Goal: Transaction & Acquisition: Purchase product/service

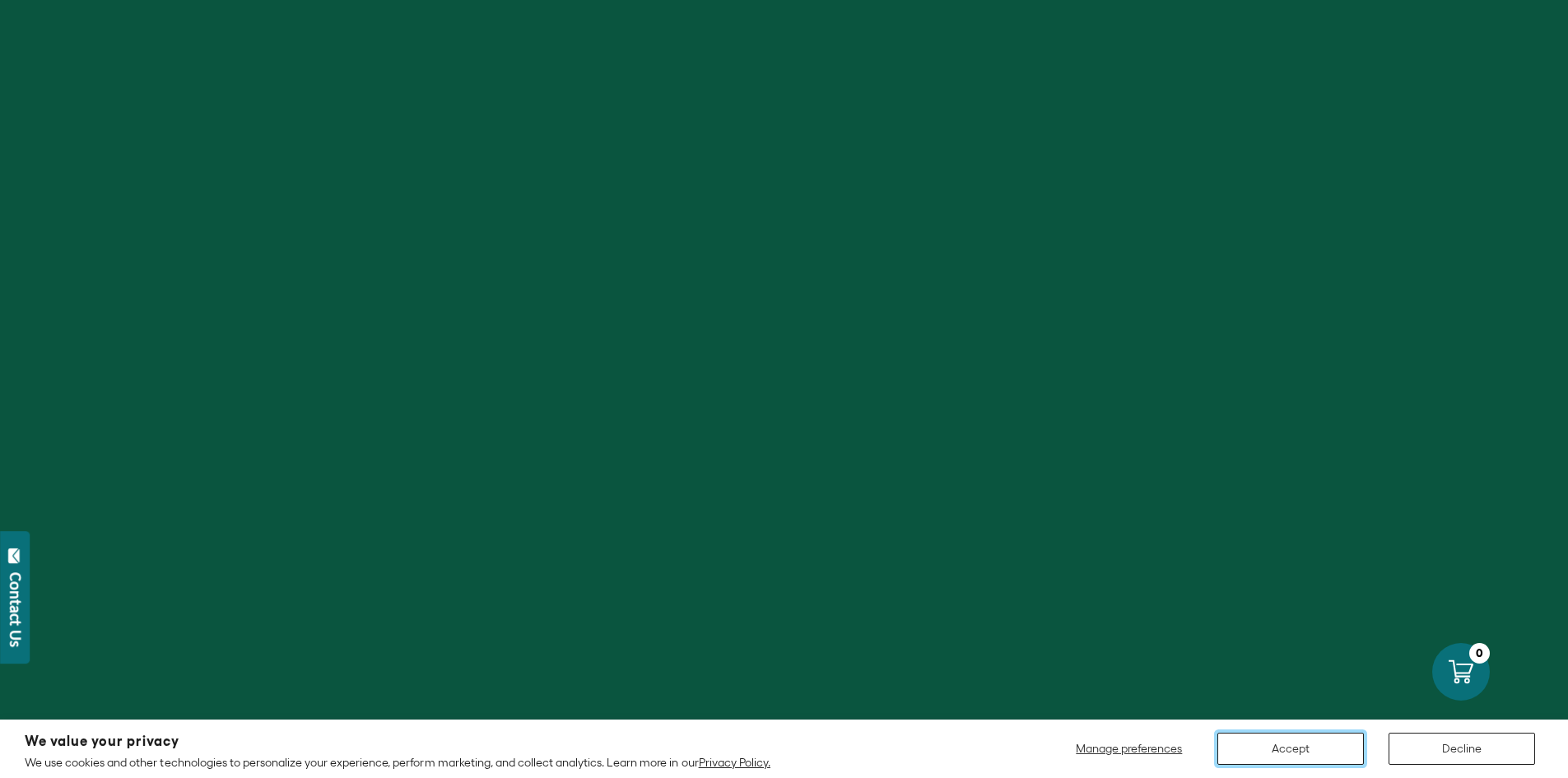
click at [1323, 740] on button "Accept" at bounding box center [1290, 748] width 147 height 32
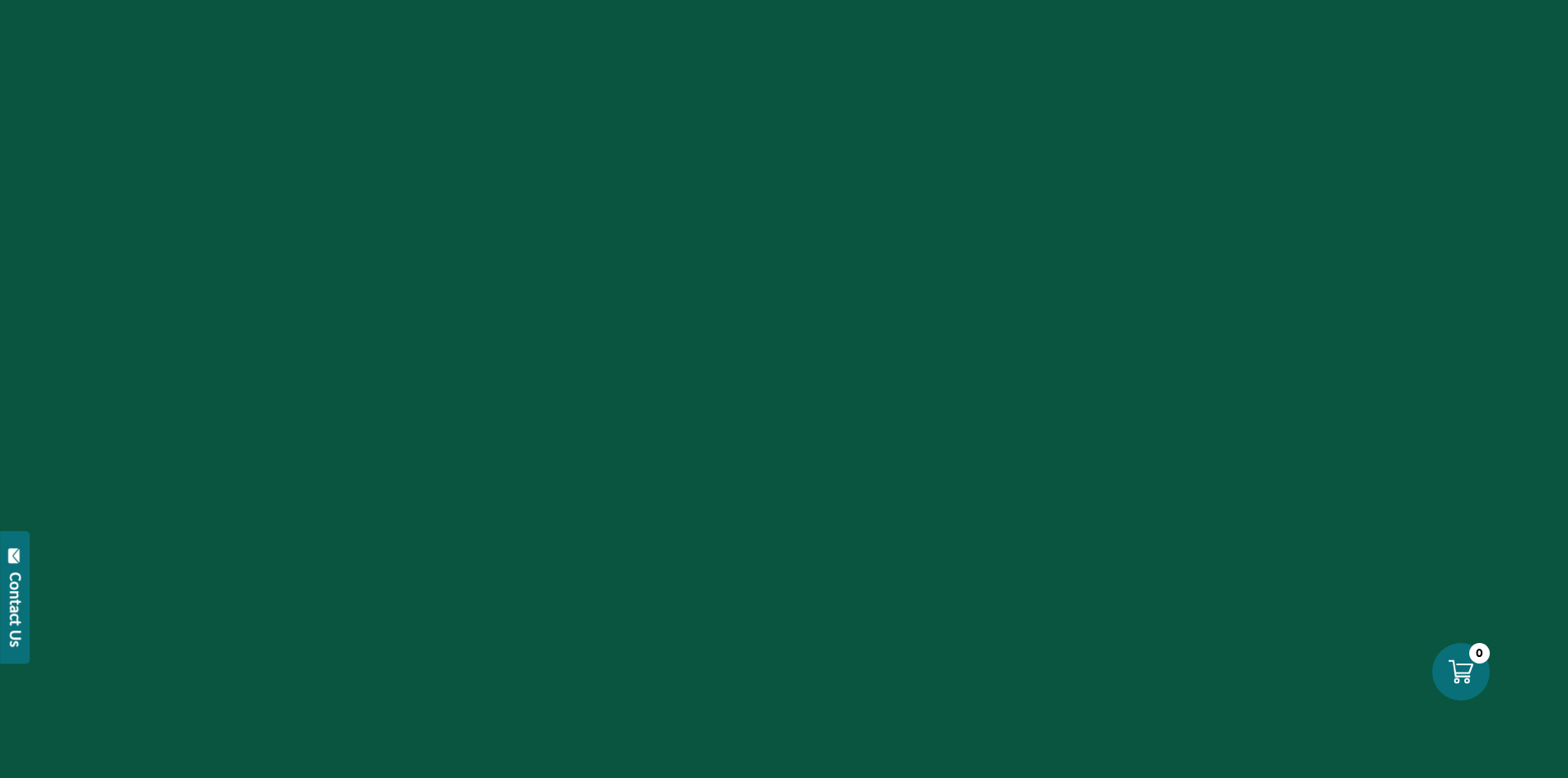
scroll to position [2057, 0]
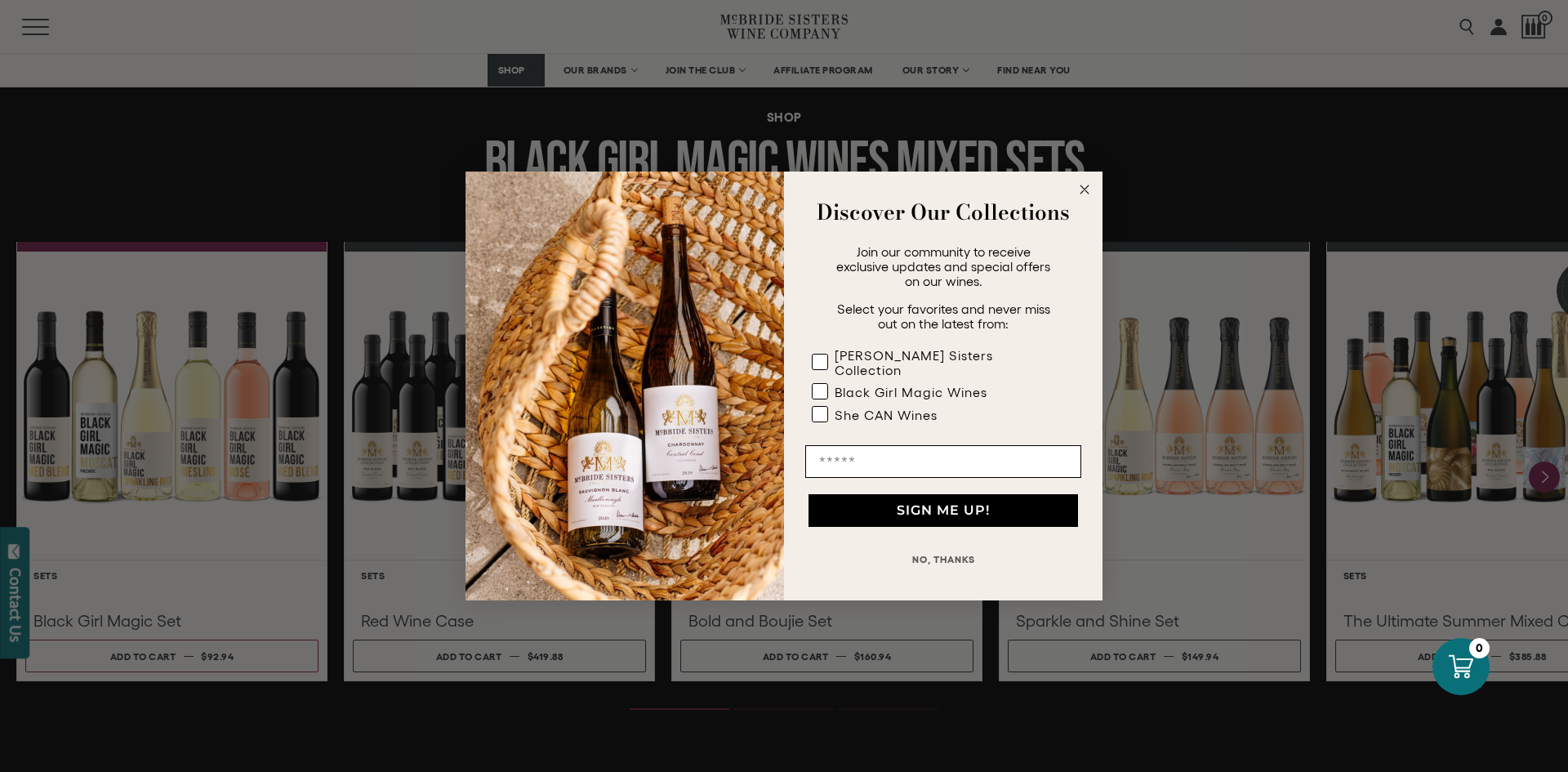
click at [1078, 188] on icon "Close dialog" at bounding box center [1084, 188] width 19 height 19
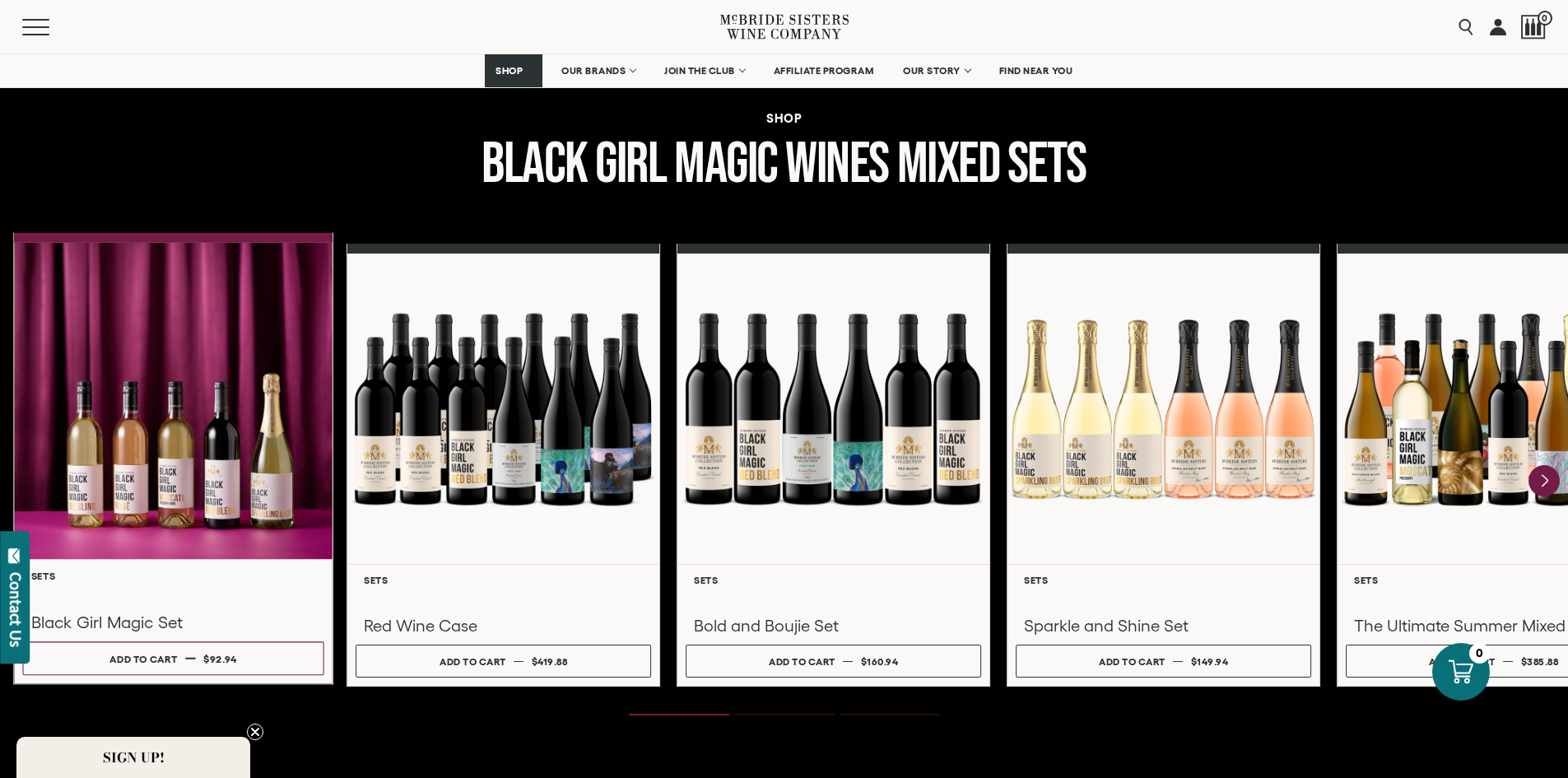
click at [254, 427] on div at bounding box center [172, 401] width 318 height 317
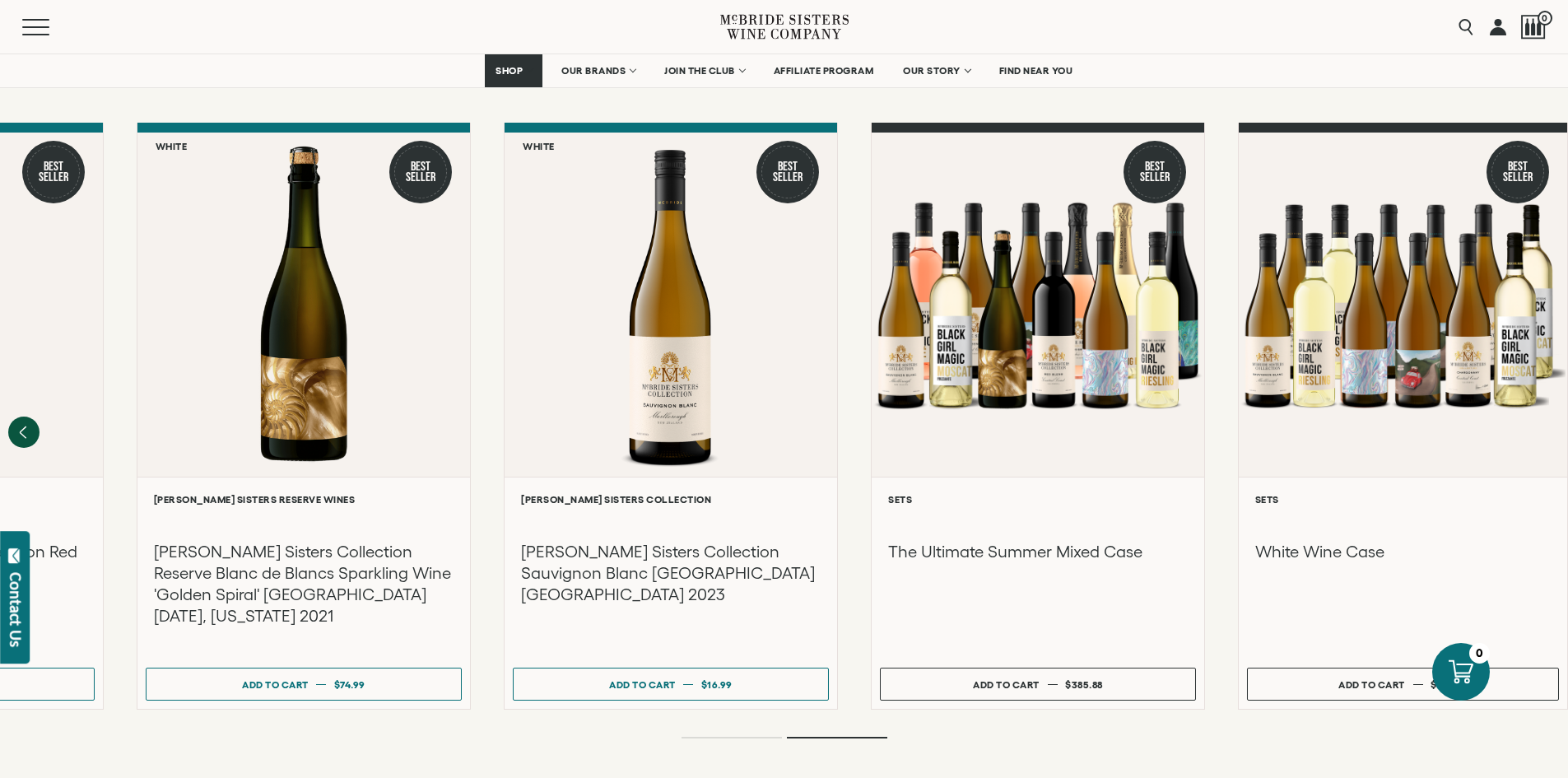
scroll to position [1367, 0]
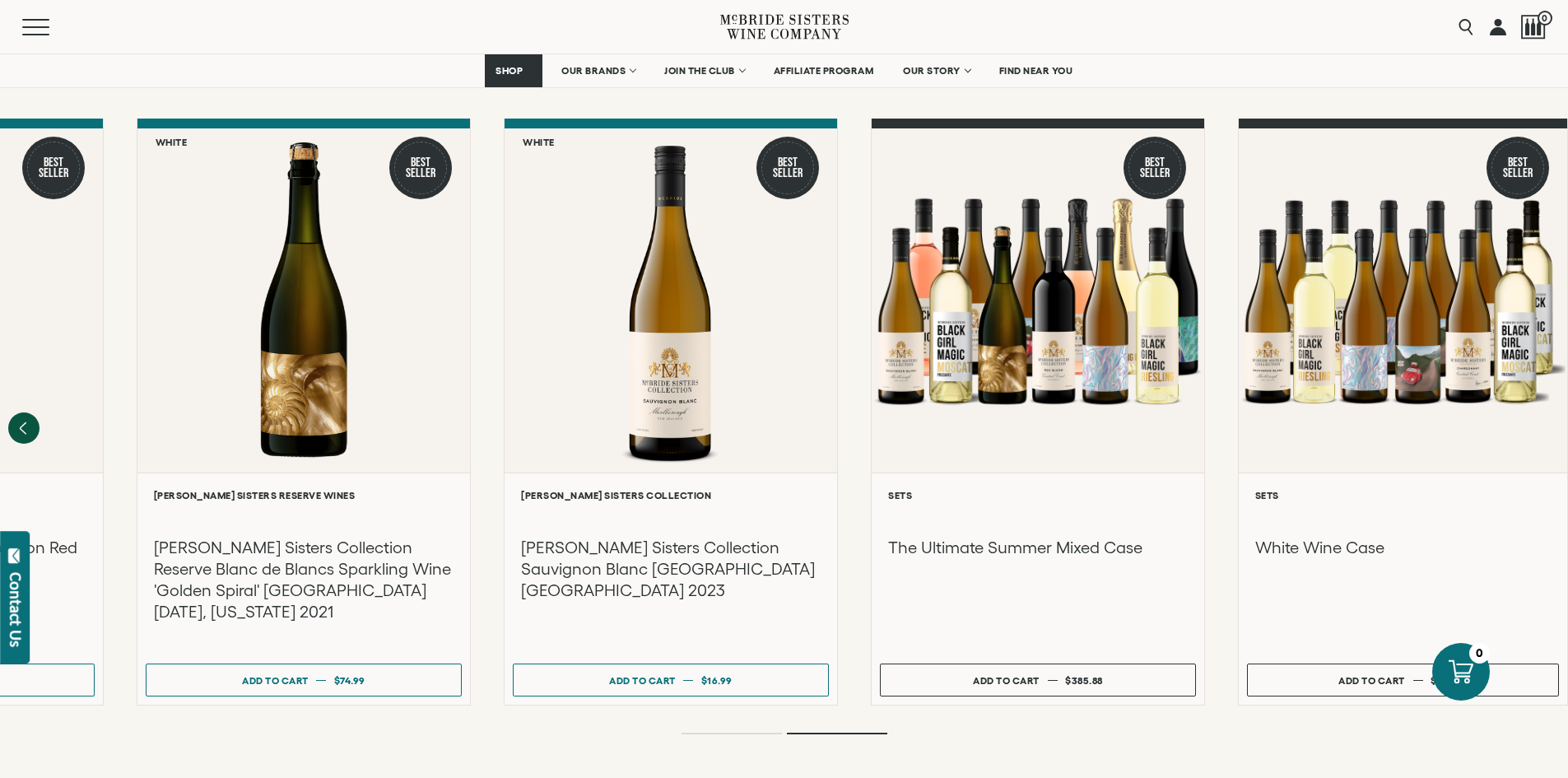
drag, startPoint x: 1577, startPoint y: 101, endPoint x: 1574, endPoint y: 346, distance: 245.0
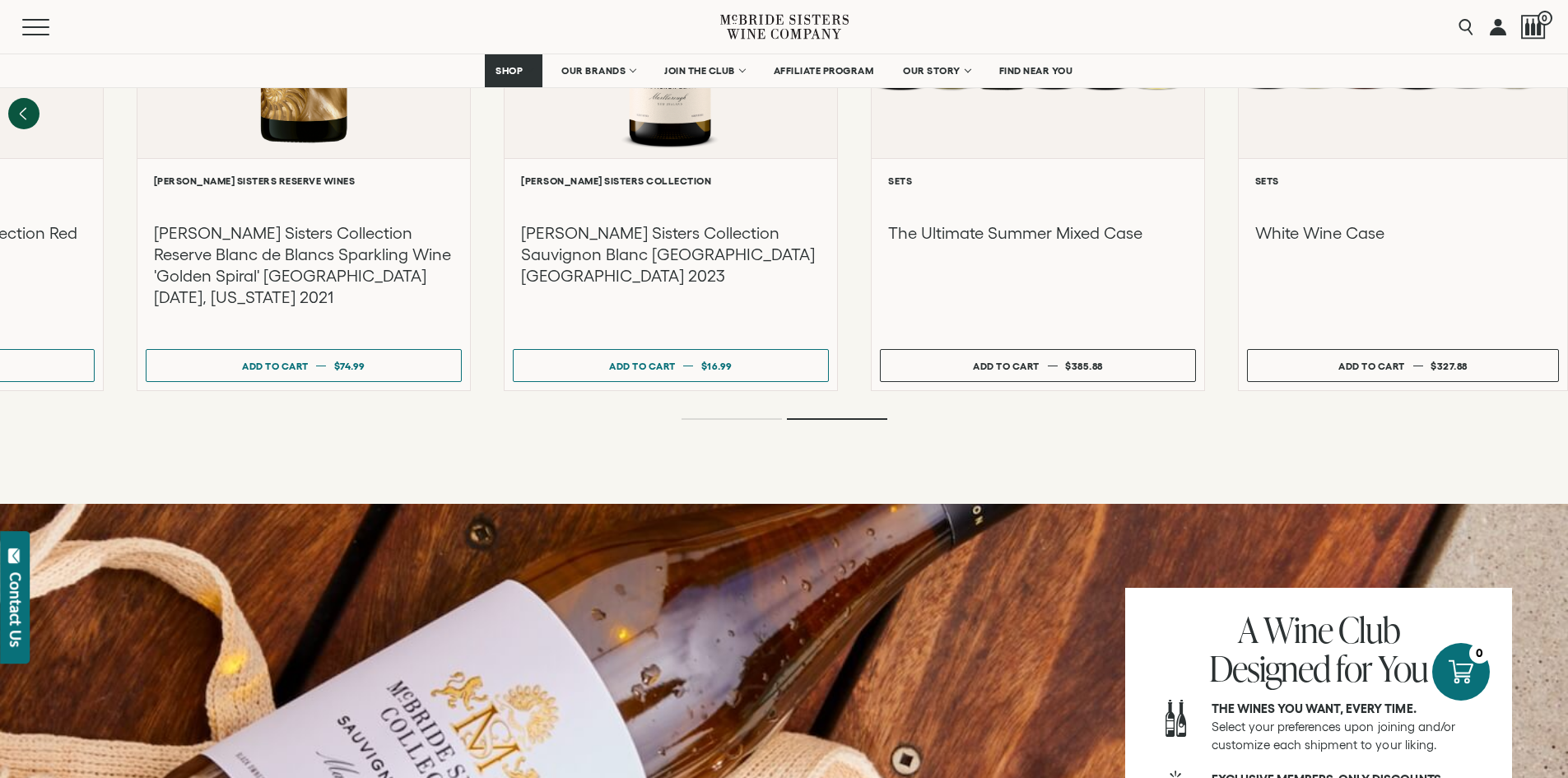
scroll to position [1504, 0]
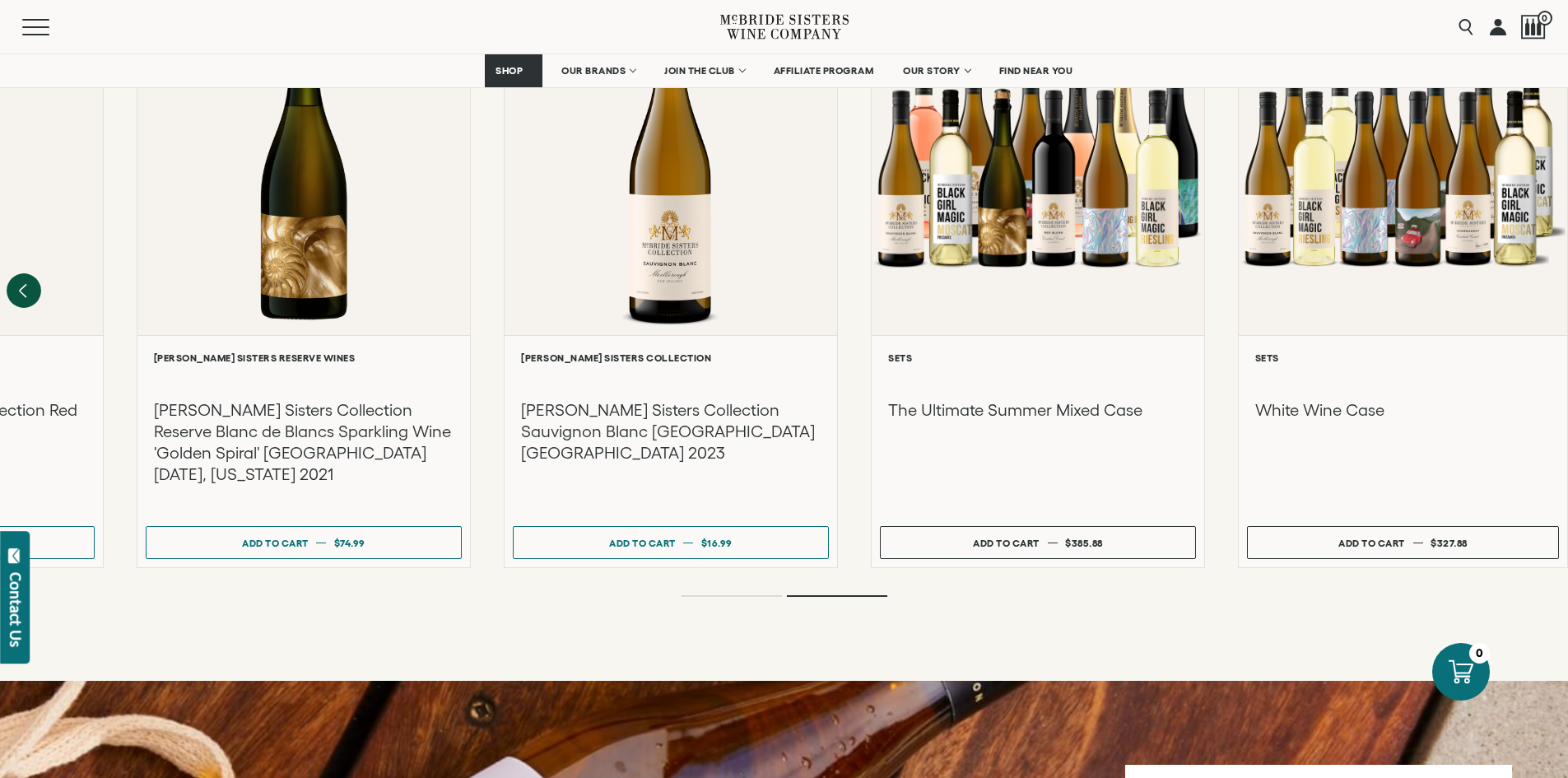
click at [39, 273] on icon "Previous" at bounding box center [23, 289] width 34 height 34
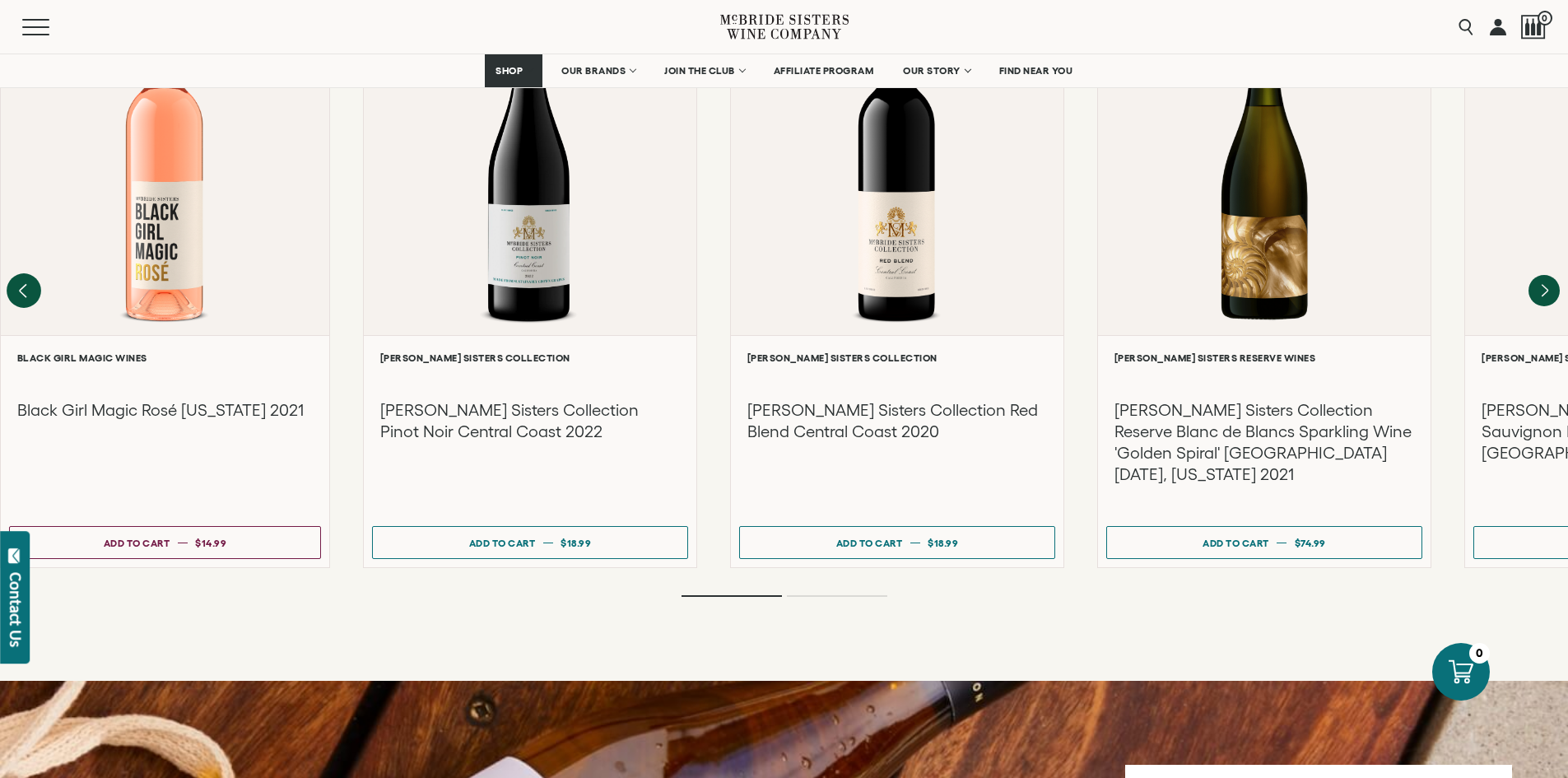
click at [0, 0] on div at bounding box center [0, 0] width 0 height 0
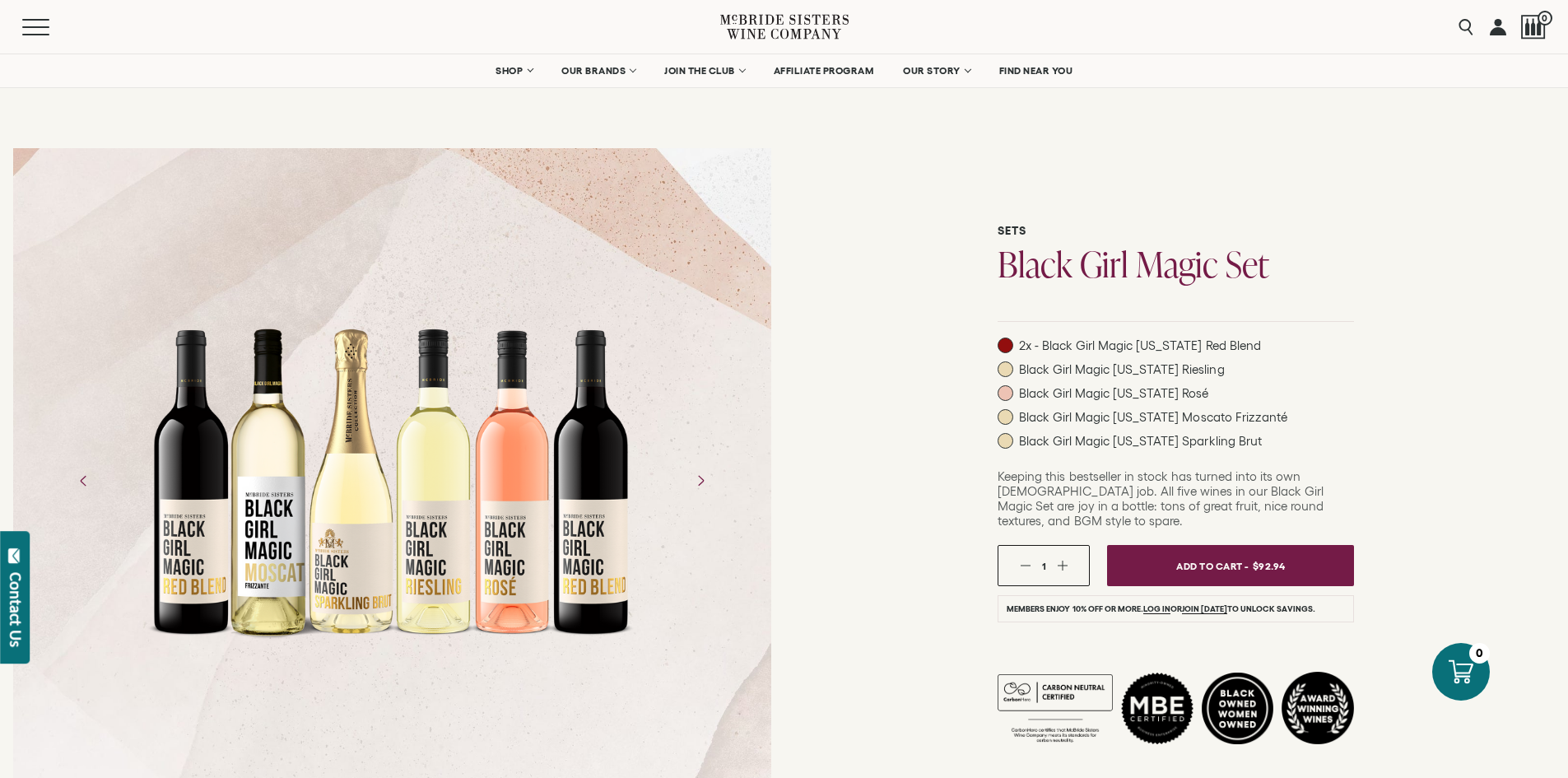
click at [340, 258] on div at bounding box center [392, 481] width 494 height 494
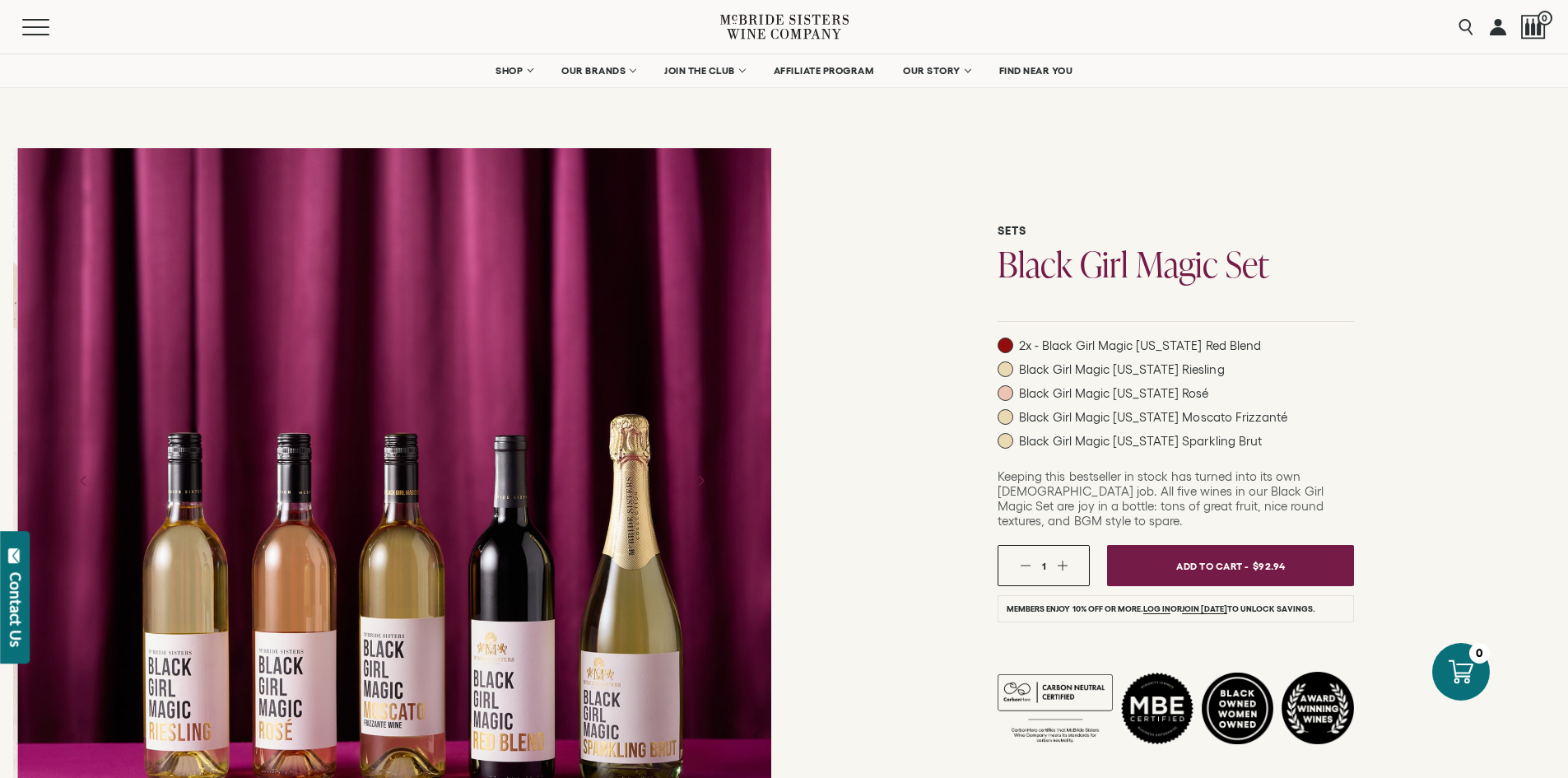
click at [732, 425] on div at bounding box center [397, 480] width 758 height 665
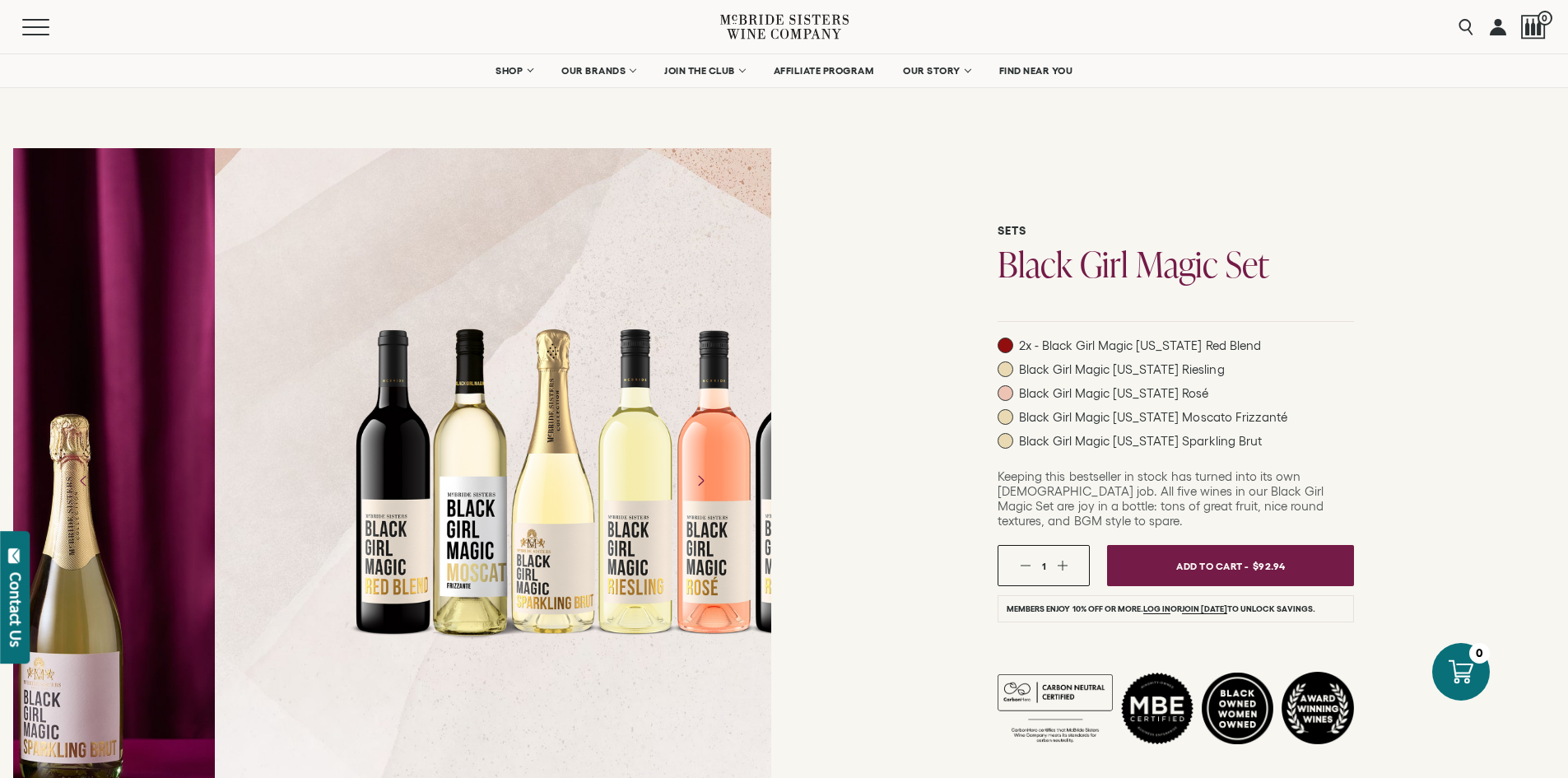
click at [672, 377] on div at bounding box center [595, 481] width 494 height 494
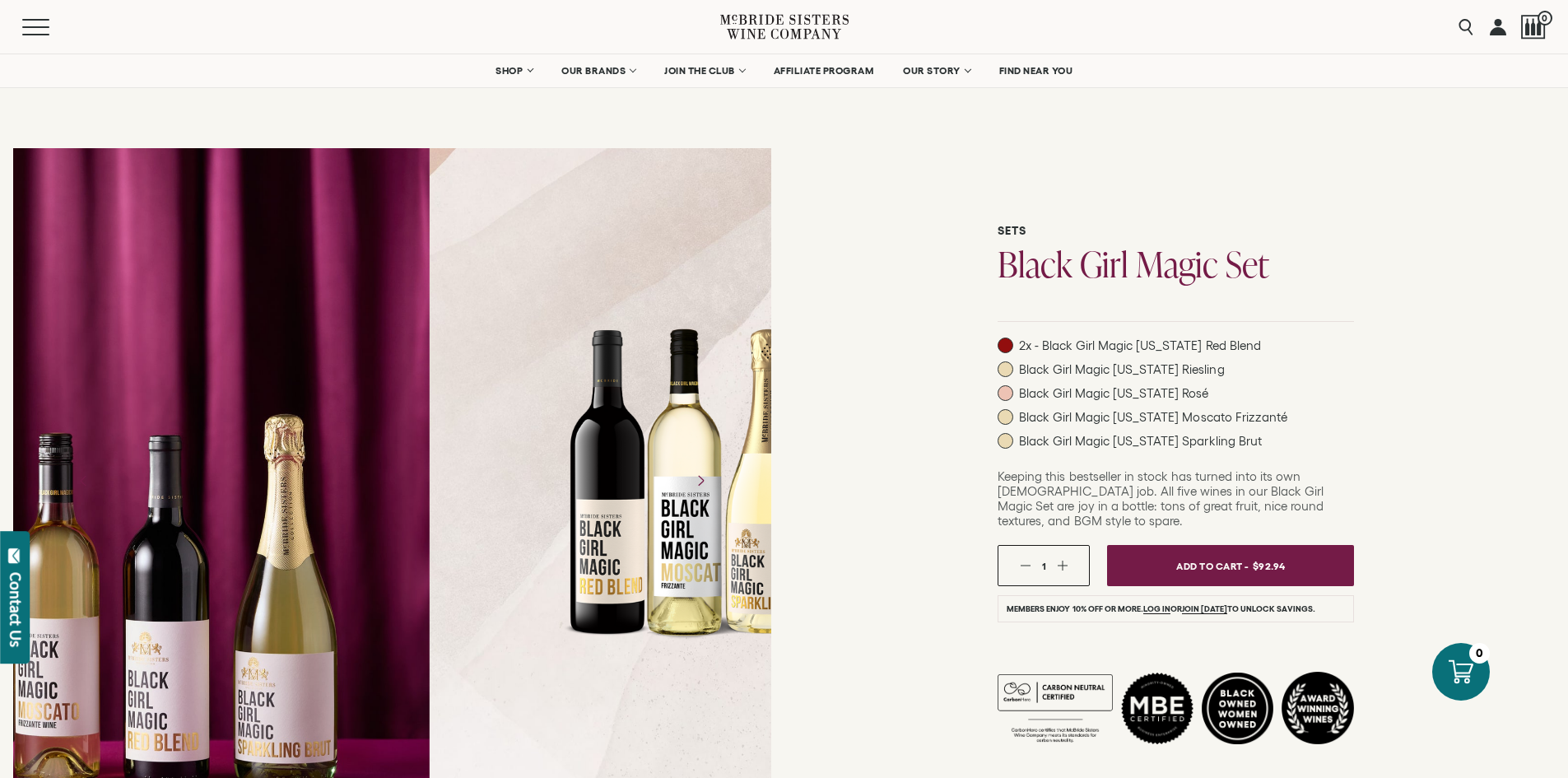
click at [251, 301] on div at bounding box center [51, 480] width 758 height 665
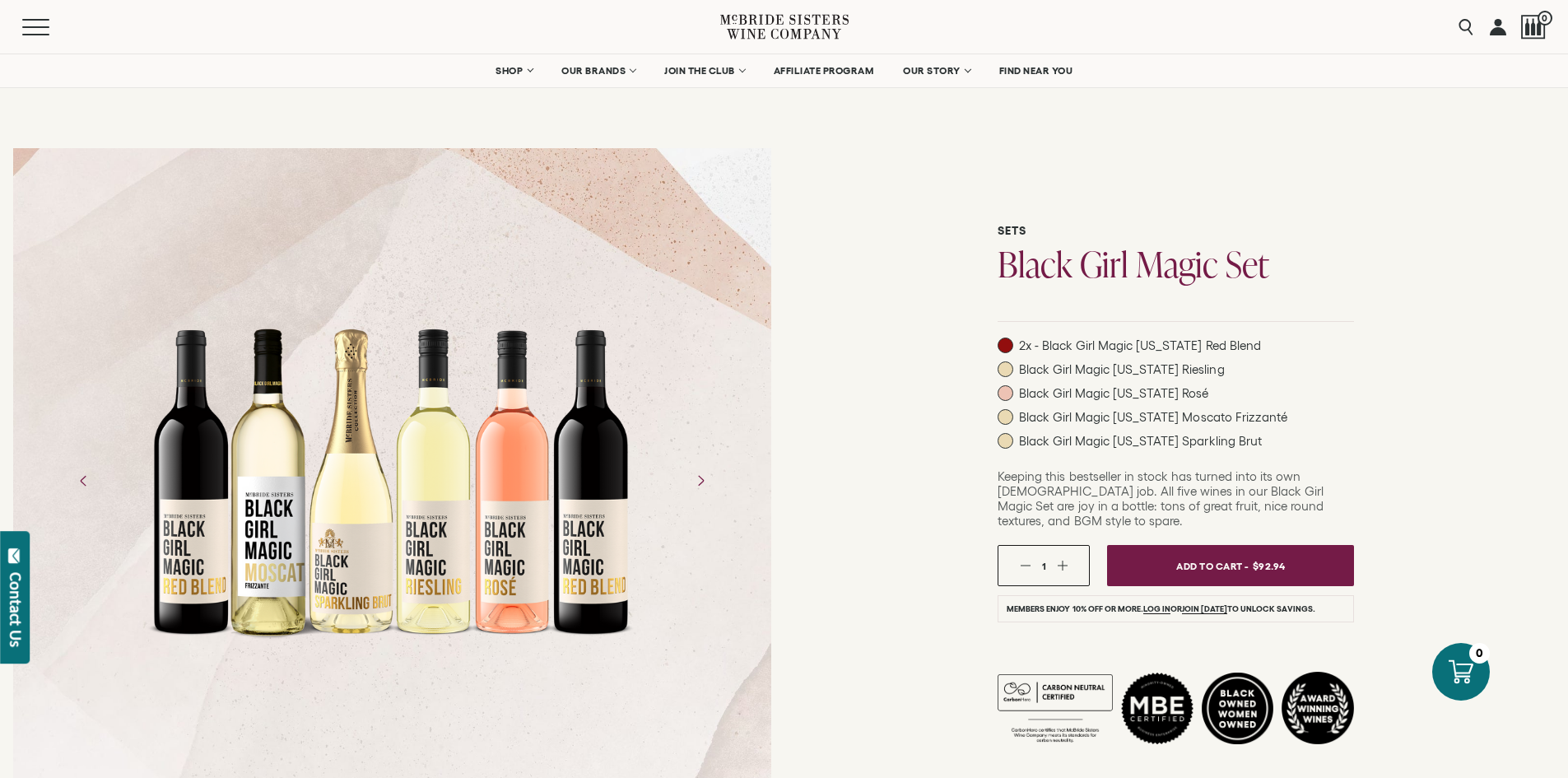
click at [587, 440] on div at bounding box center [392, 481] width 494 height 494
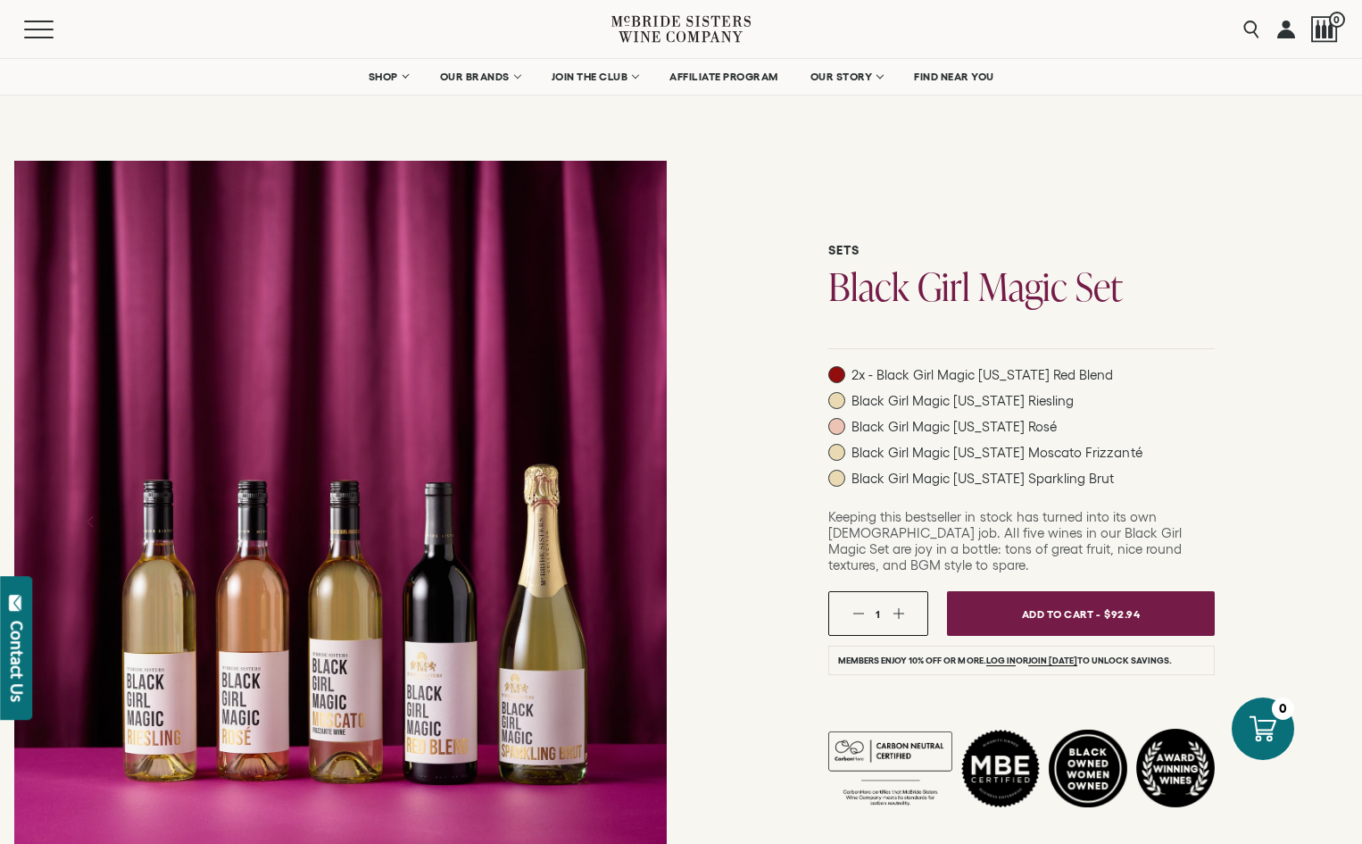
click at [769, 162] on div "Sets Black Girl Magic Set 2x - Black Girl Magic California Red Blend Black Girl…" at bounding box center [1021, 521] width 681 height 750
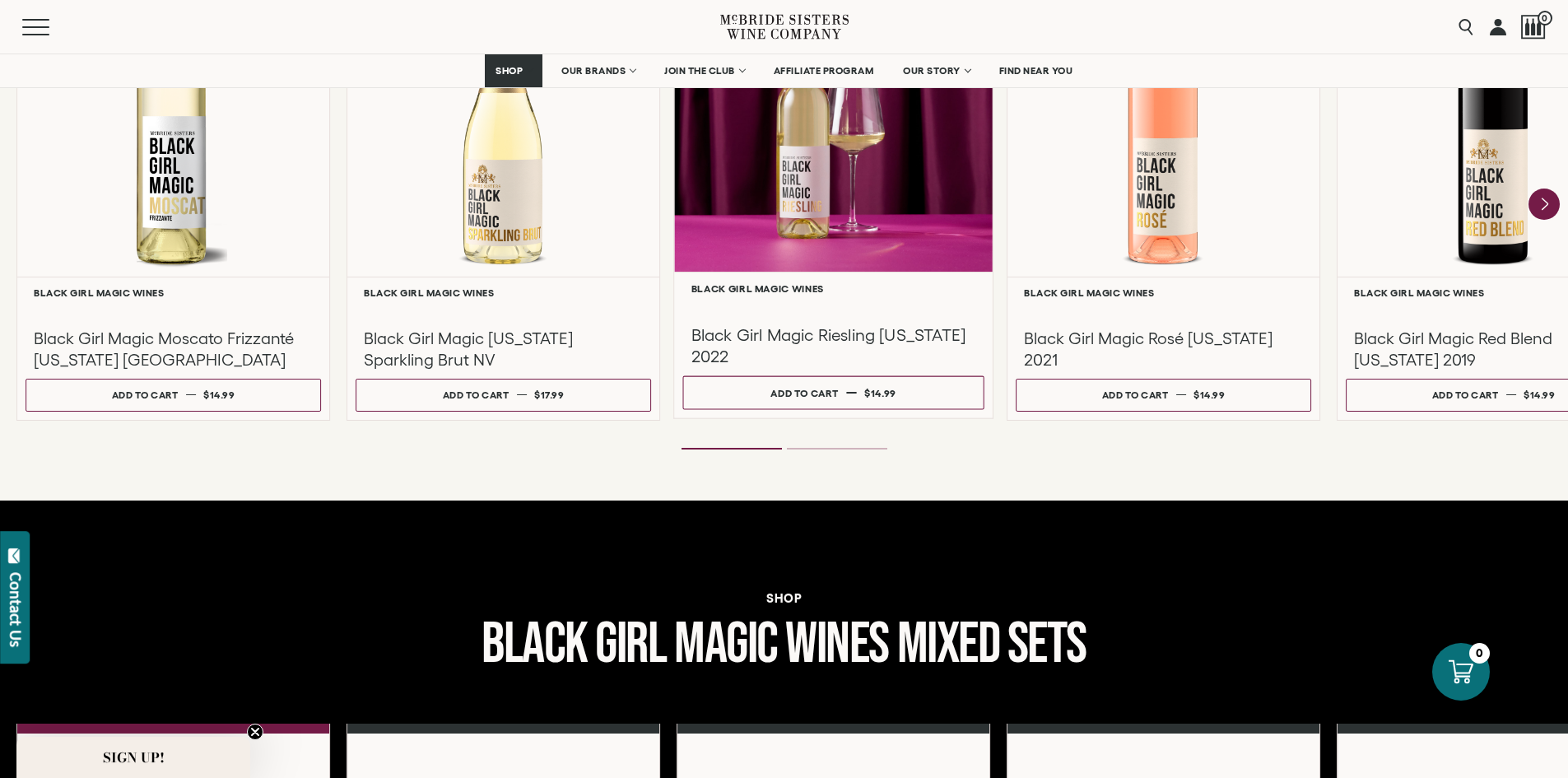
scroll to position [1508, 0]
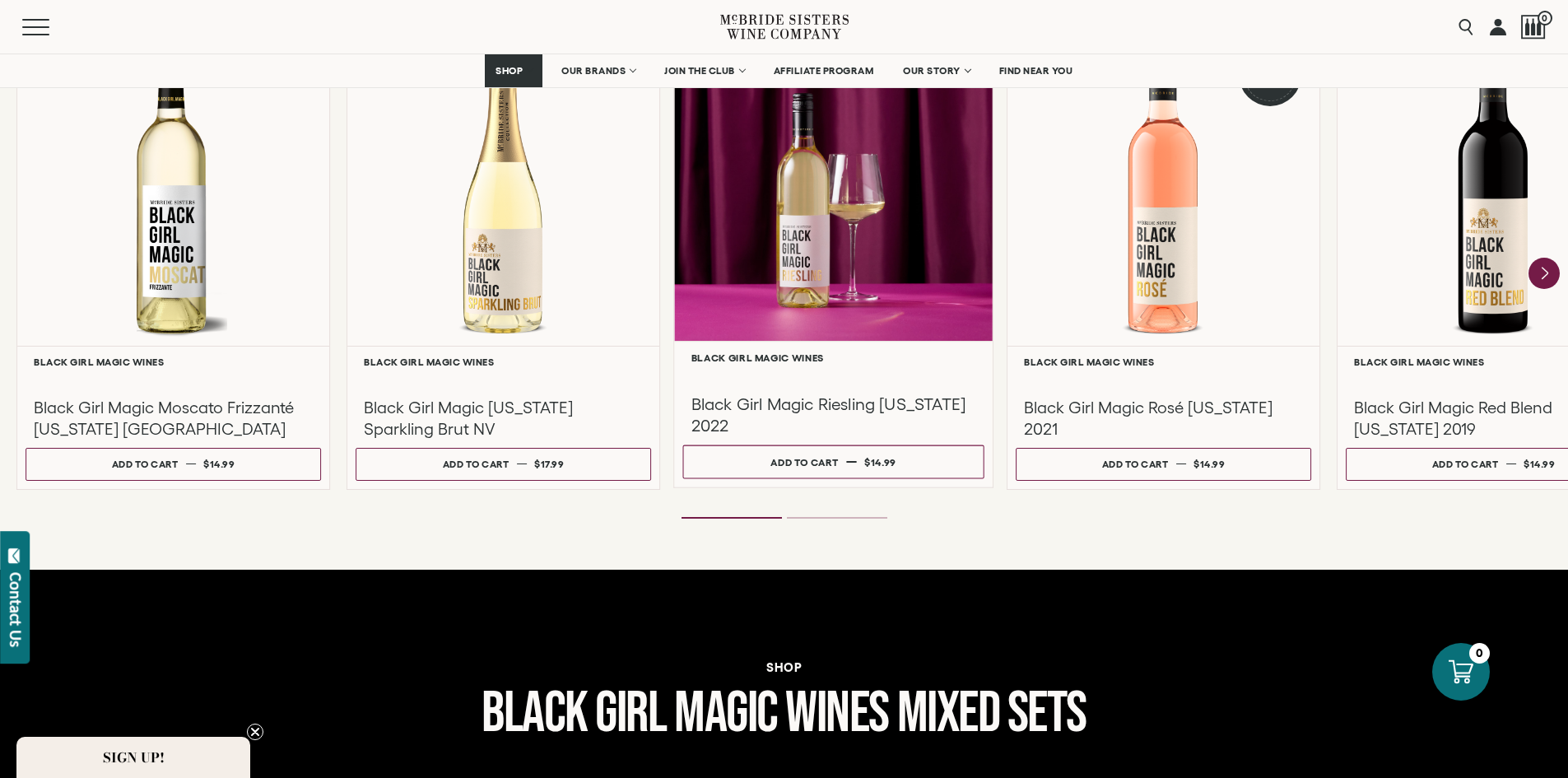
click at [820, 243] on div at bounding box center [833, 183] width 318 height 317
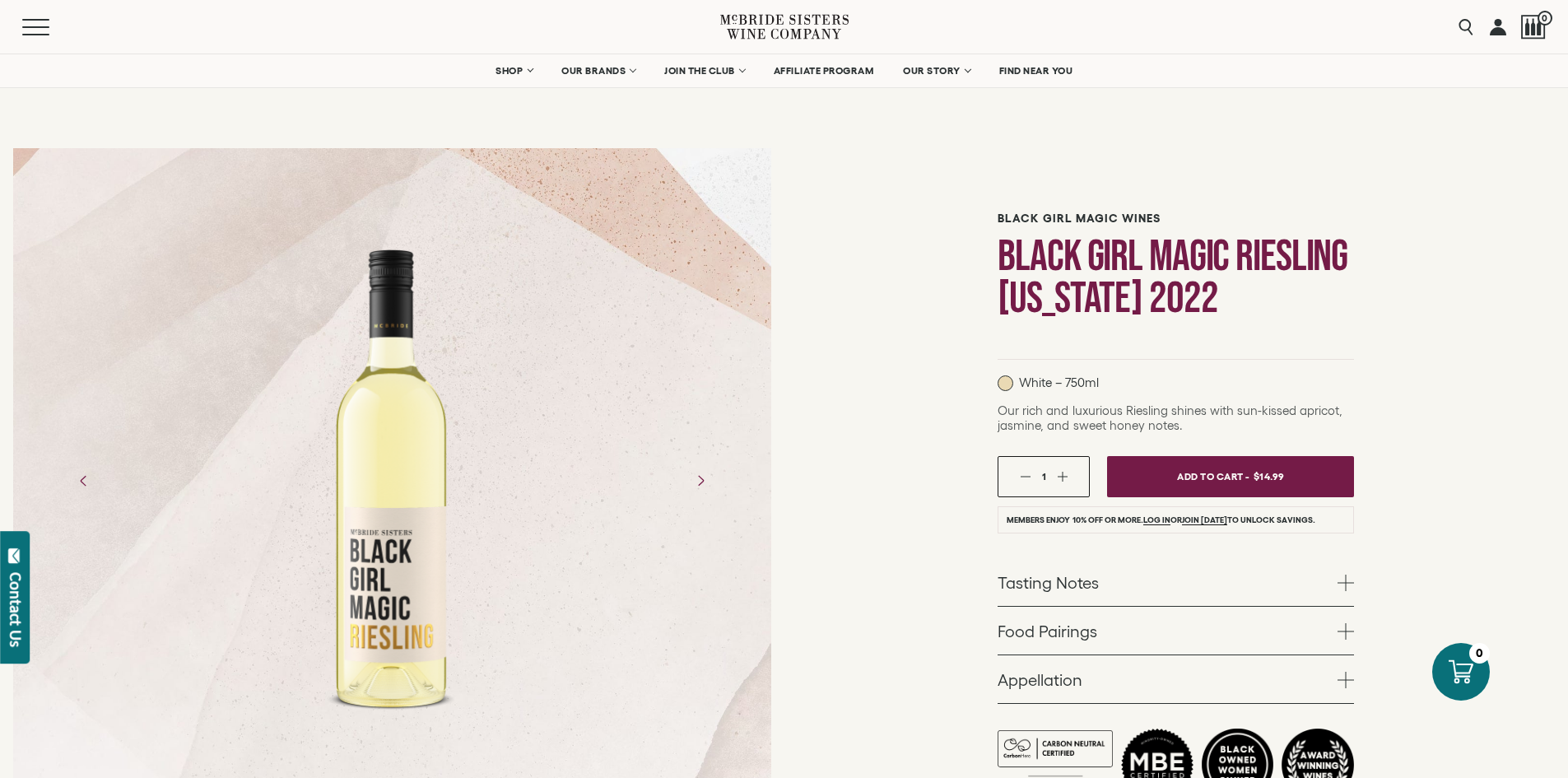
drag, startPoint x: 410, startPoint y: 420, endPoint x: 993, endPoint y: 243, distance: 609.3
click at [873, 289] on div "Black Girl Magic Wines Black Girl Magic Riesling [US_STATE] 2022 White – 750ml …" at bounding box center [1177, 502] width 785 height 736
